Goal: Download file/media

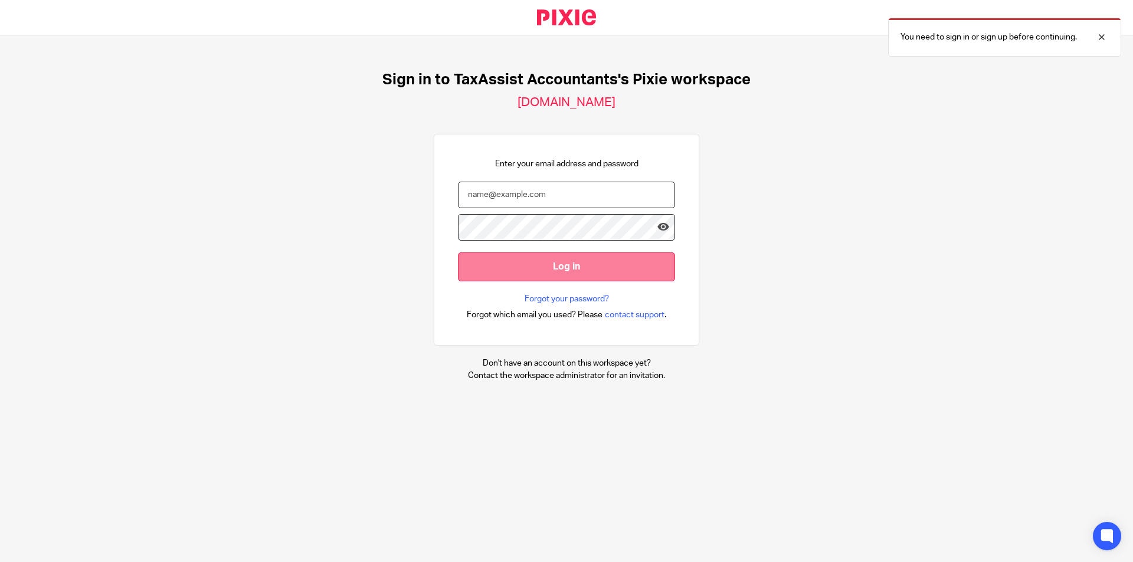
type input "amithraanandh@taxassist.co.uk"
click at [625, 270] on input "Log in" at bounding box center [566, 267] width 217 height 29
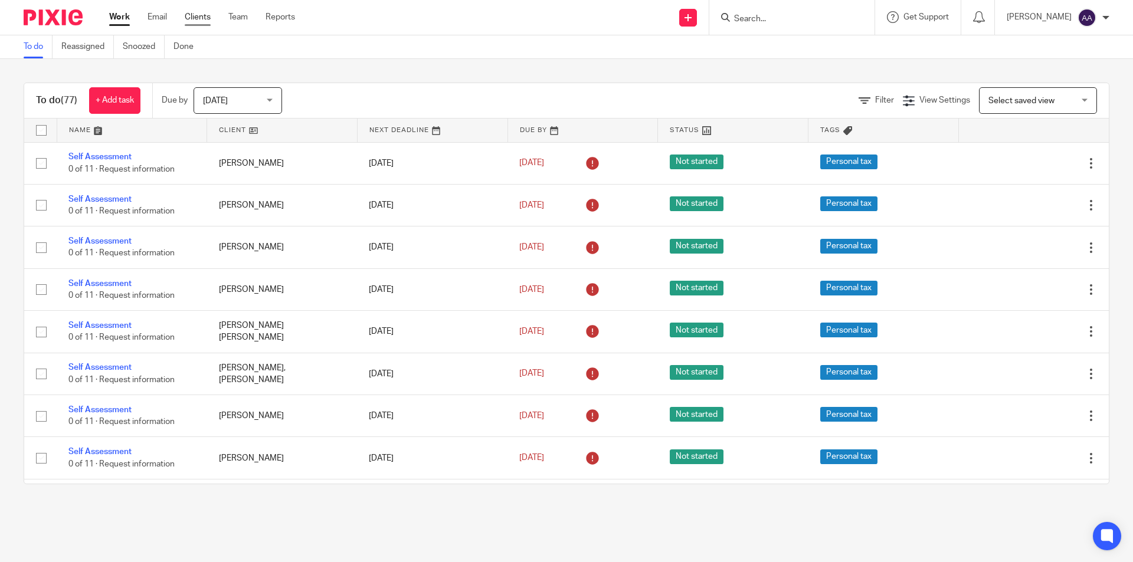
click at [201, 19] on link "Clients" at bounding box center [198, 17] width 26 height 12
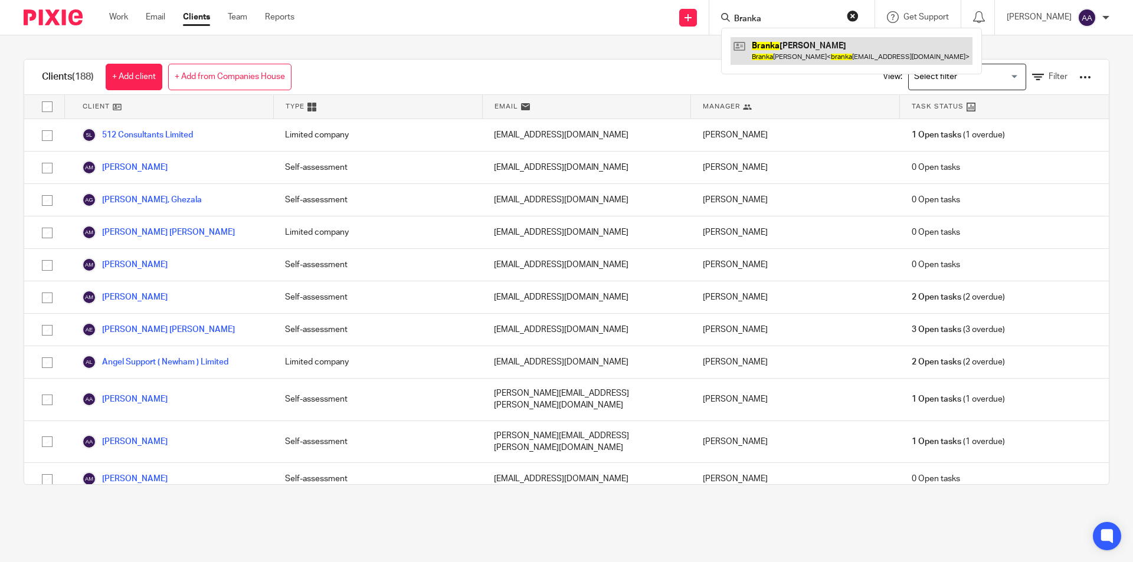
type input "Branka"
click at [798, 38] on link at bounding box center [852, 50] width 242 height 27
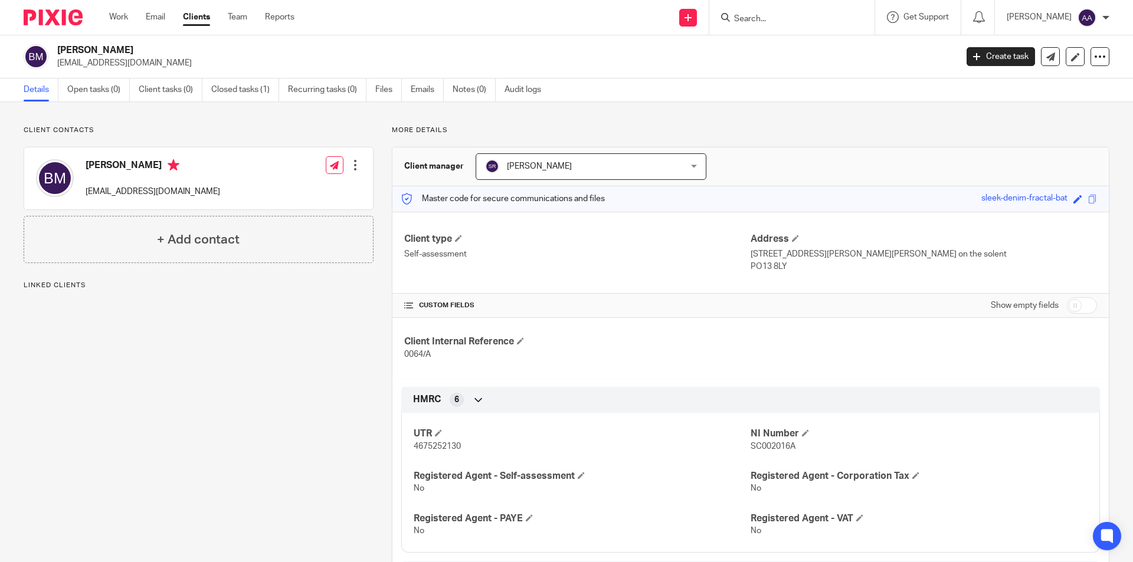
click at [380, 90] on link "Files" at bounding box center [388, 90] width 27 height 23
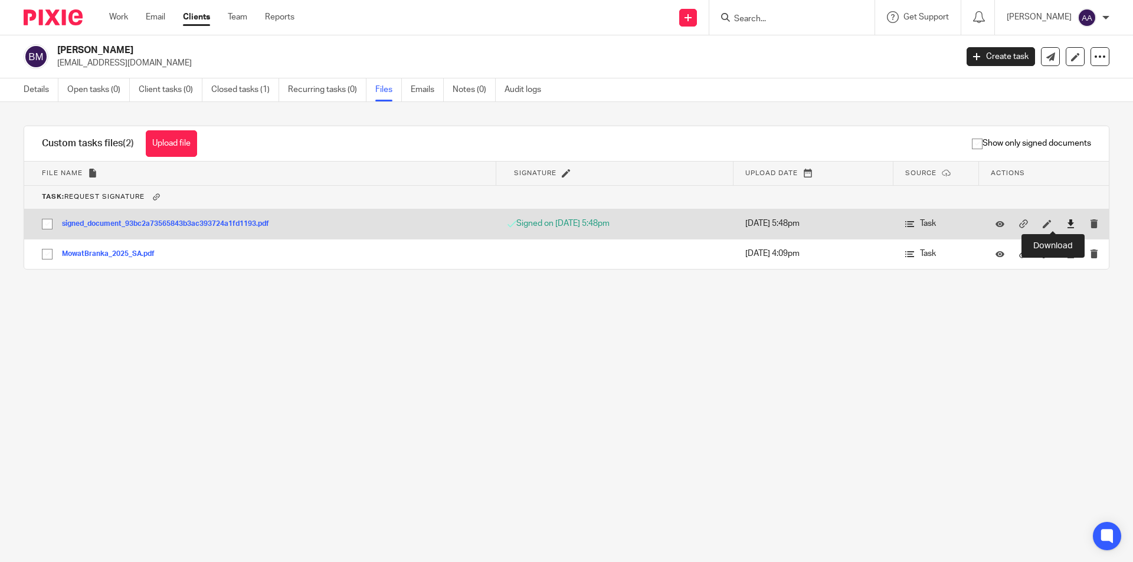
click at [1067, 224] on icon at bounding box center [1071, 224] width 9 height 9
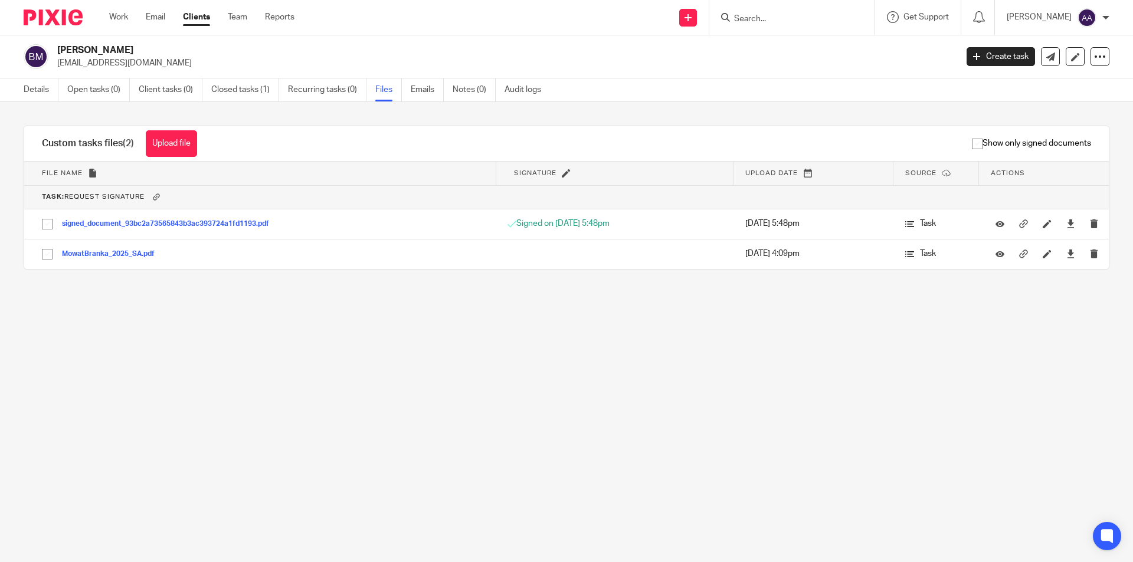
click at [789, 17] on input "Search" at bounding box center [786, 19] width 106 height 11
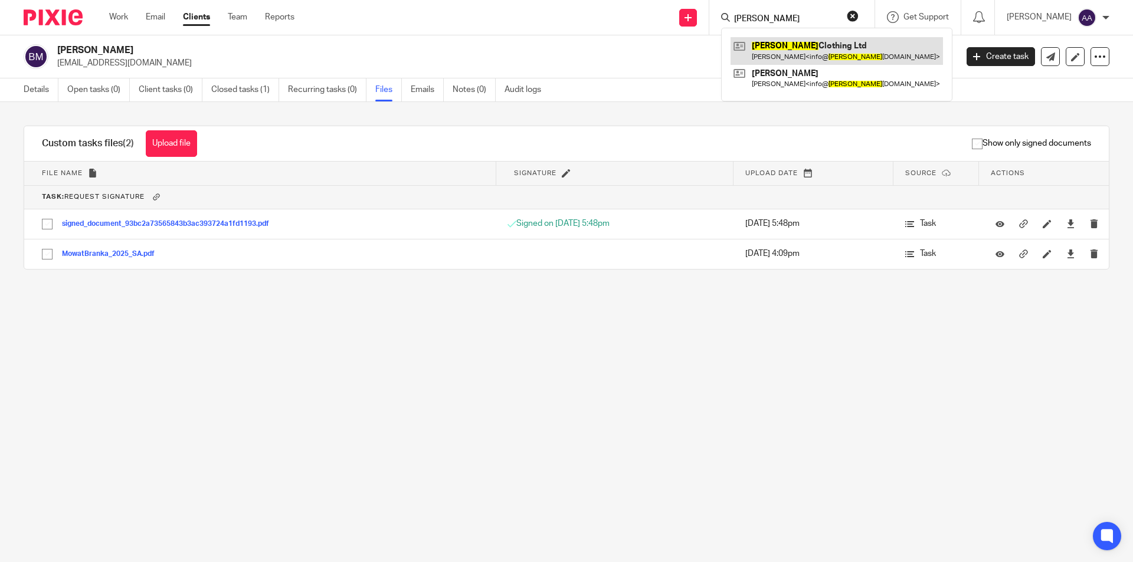
type input "lam"
click at [799, 43] on link at bounding box center [837, 50] width 212 height 27
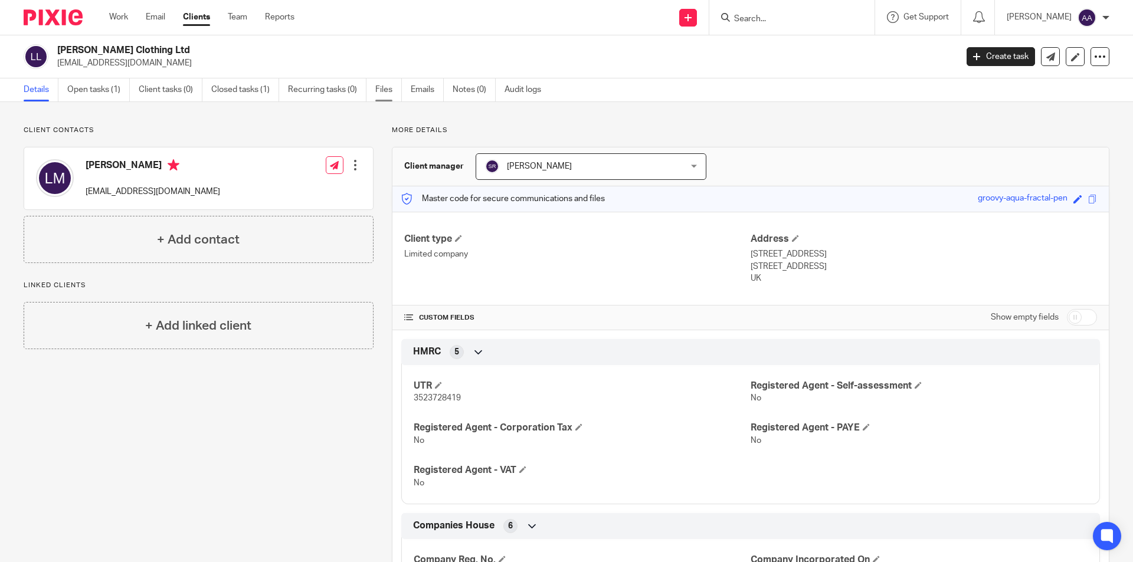
click at [386, 90] on link "Files" at bounding box center [388, 90] width 27 height 23
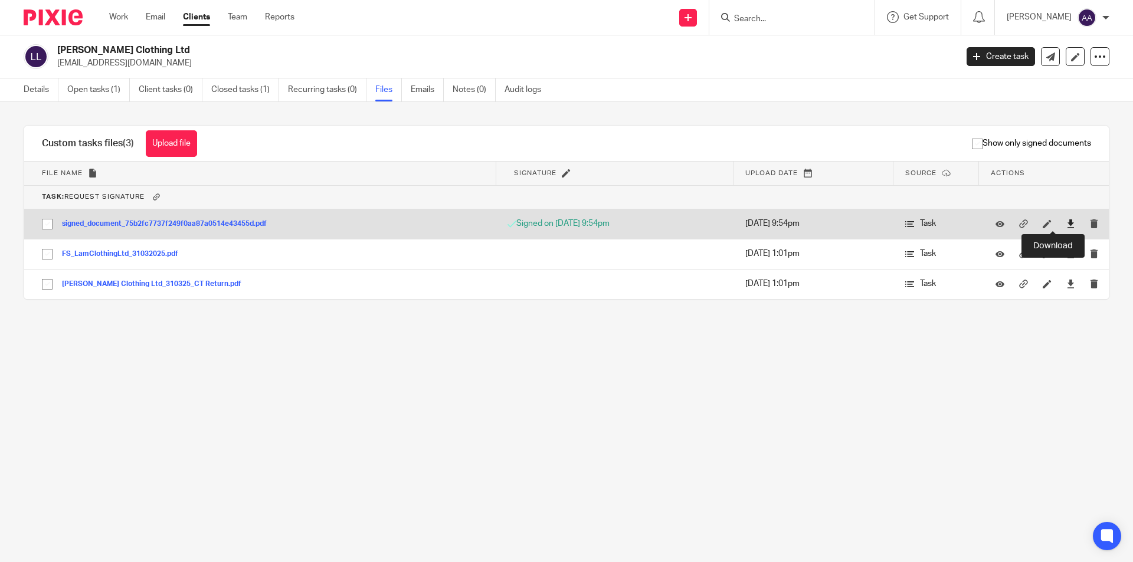
click at [1067, 224] on icon at bounding box center [1071, 224] width 9 height 9
